Goal: Information Seeking & Learning: Check status

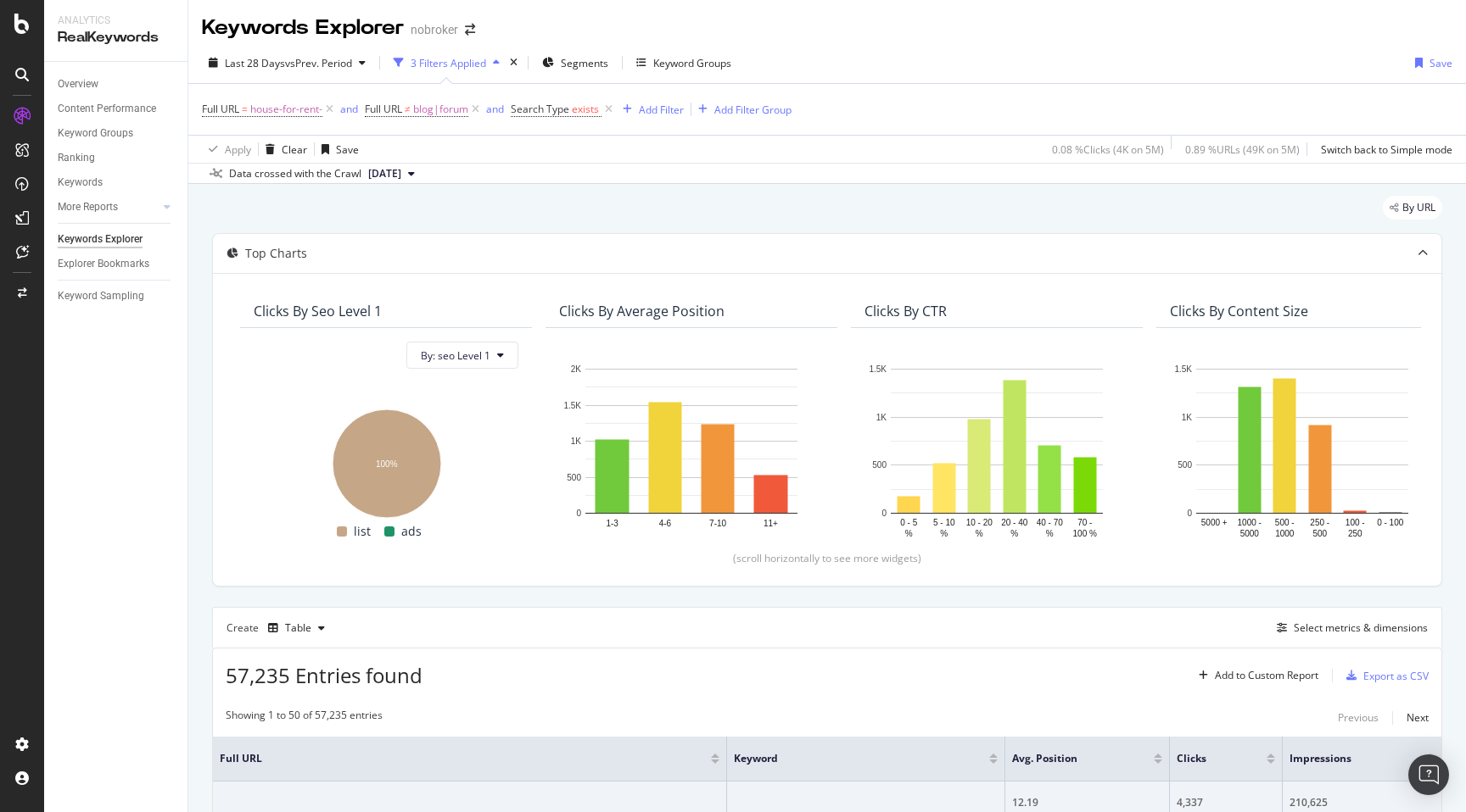
click at [698, 202] on div "By URL" at bounding box center [827, 215] width 1230 height 38
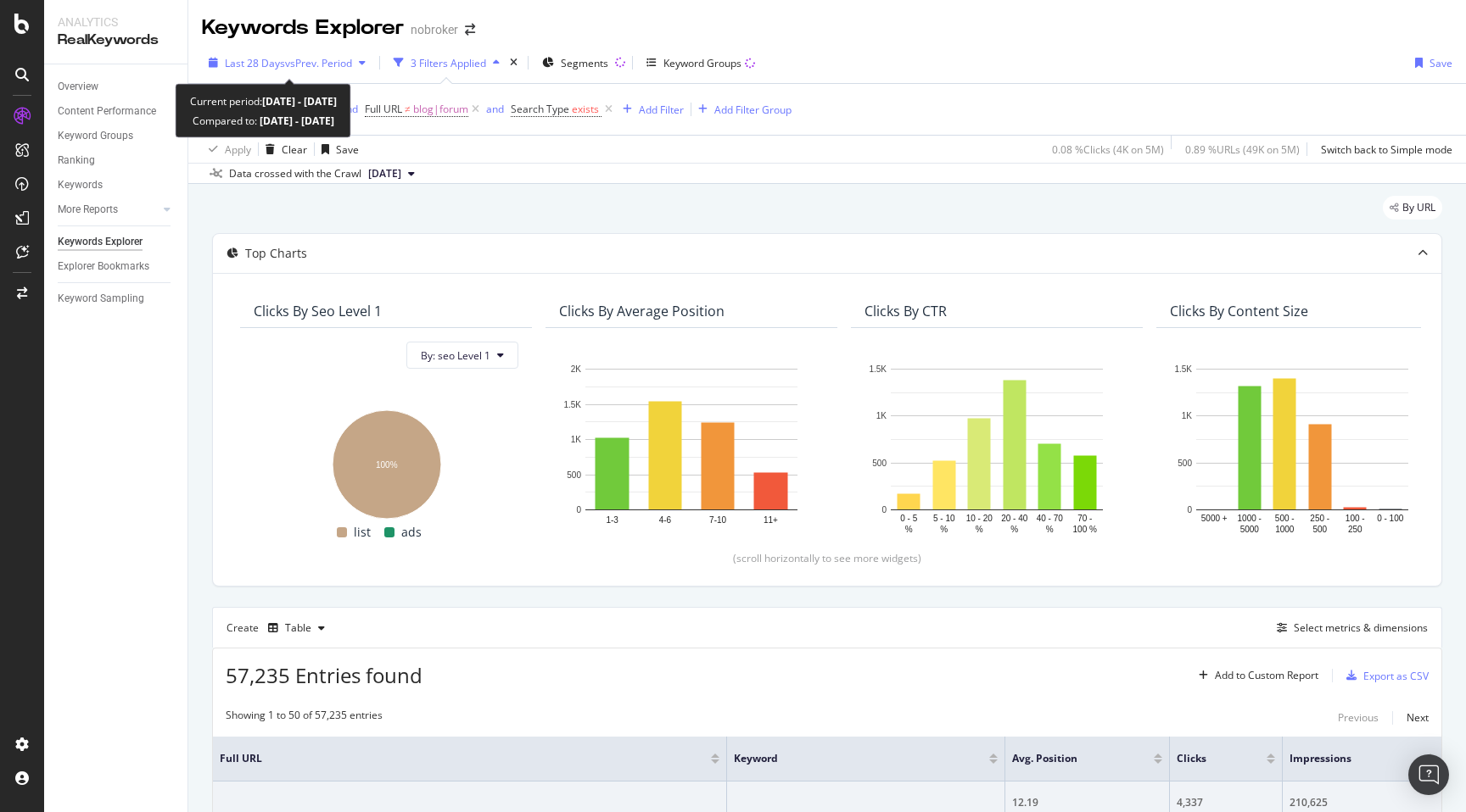
click at [281, 61] on span "Last 28 Days" at bounding box center [255, 63] width 61 height 14
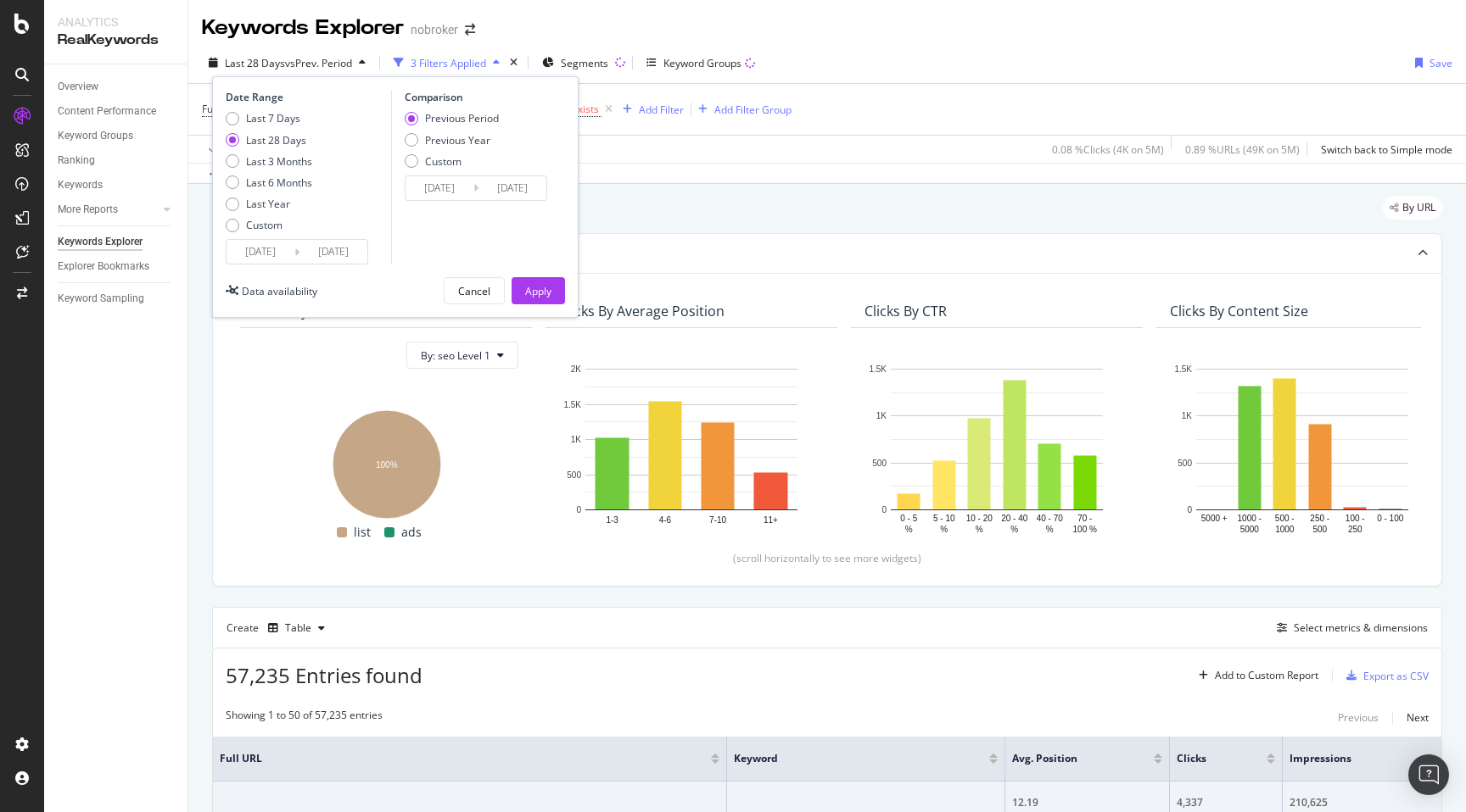
click at [661, 228] on div "By URL" at bounding box center [827, 215] width 1230 height 38
